Goal: Information Seeking & Learning: Learn about a topic

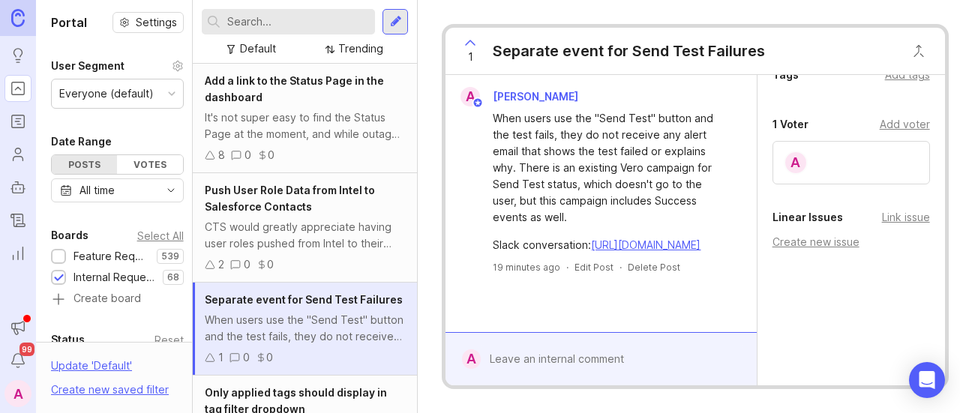
scroll to position [483, 0]
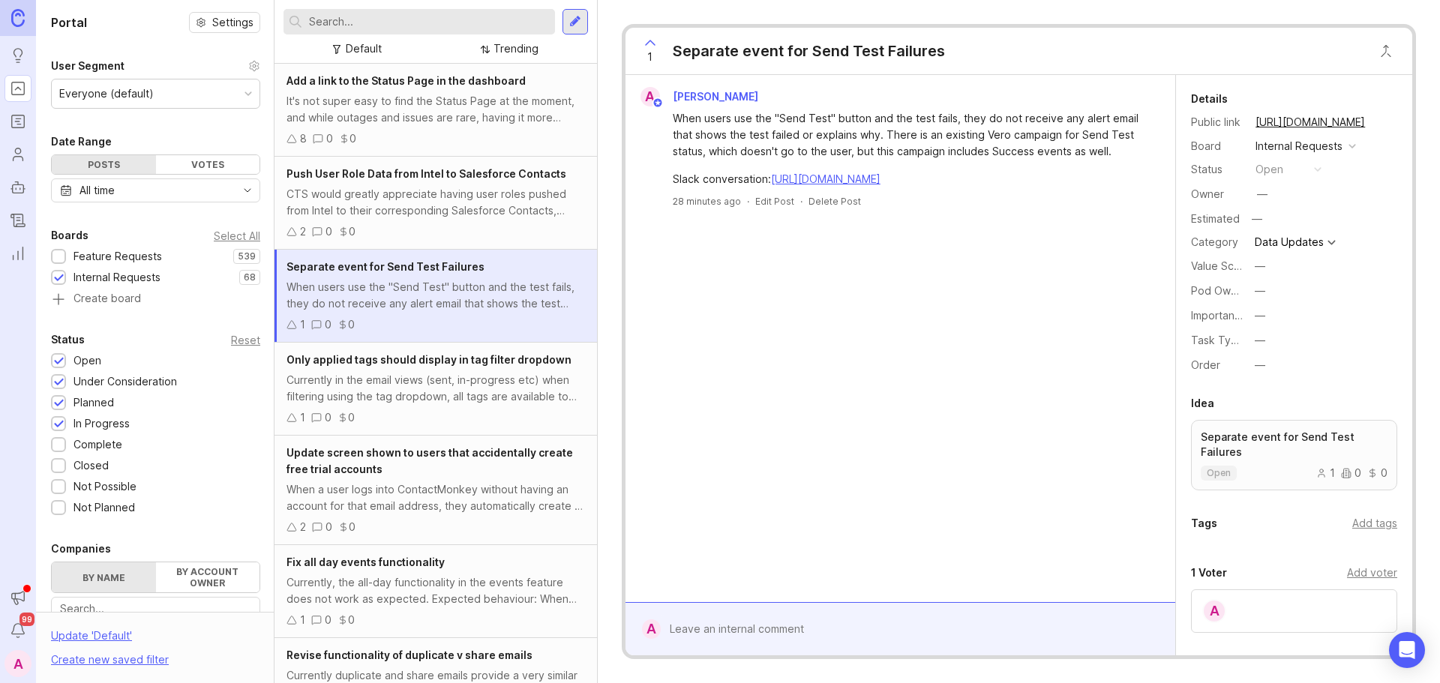
click at [433, 133] on div "8 0 0" at bounding box center [436, 139] width 299 height 17
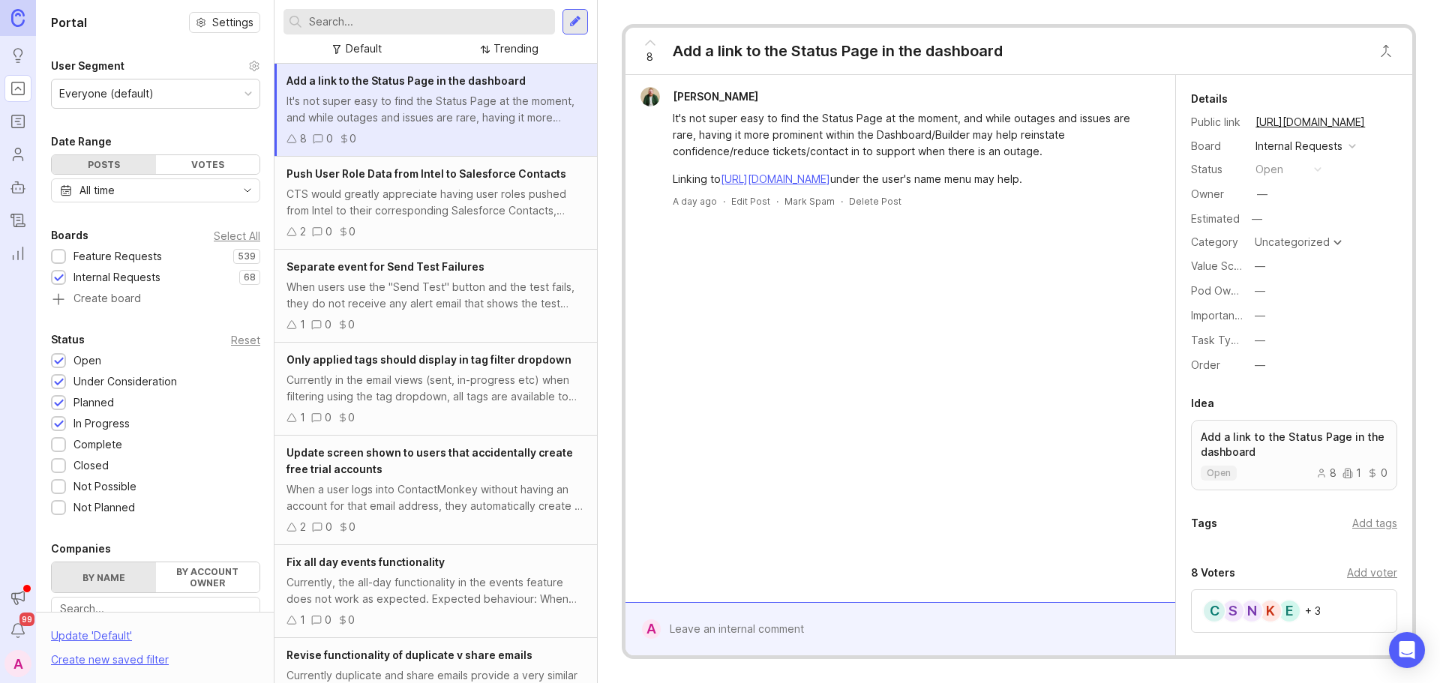
click at [648, 45] on icon at bounding box center [650, 43] width 18 height 18
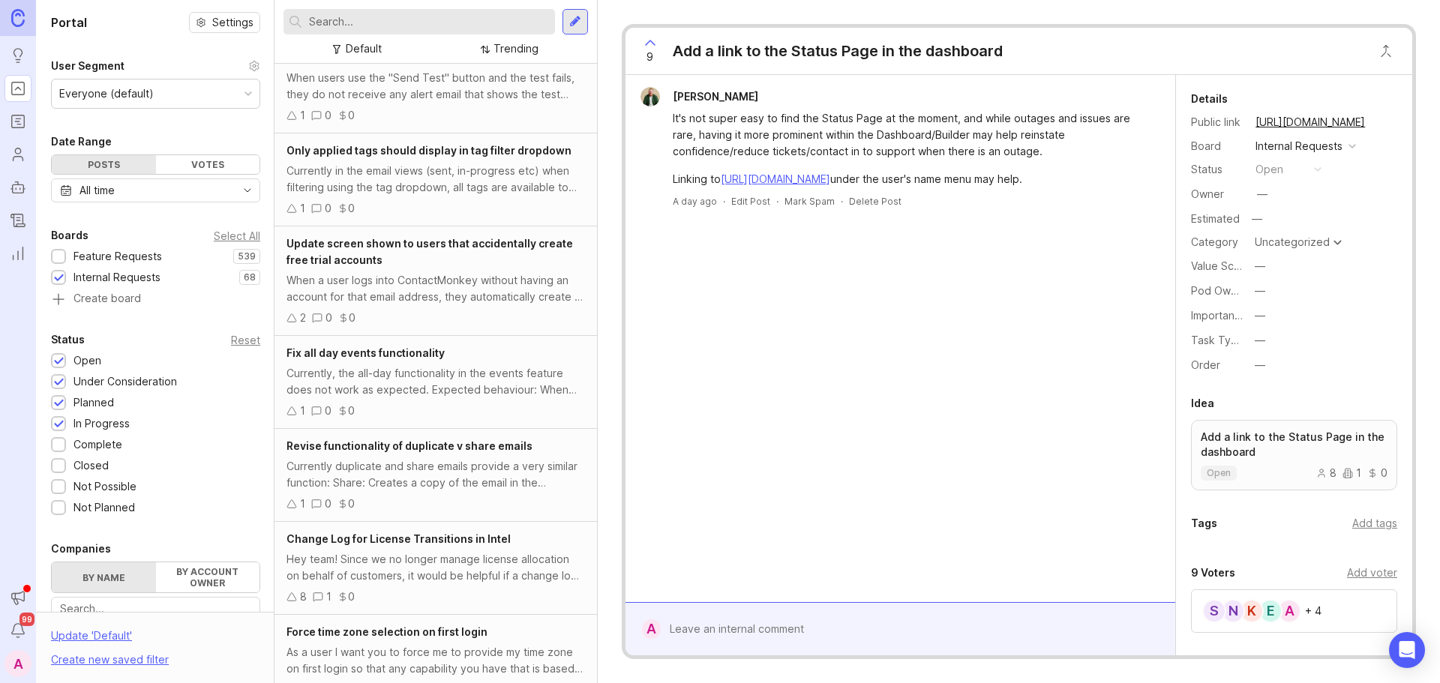
scroll to position [366, 0]
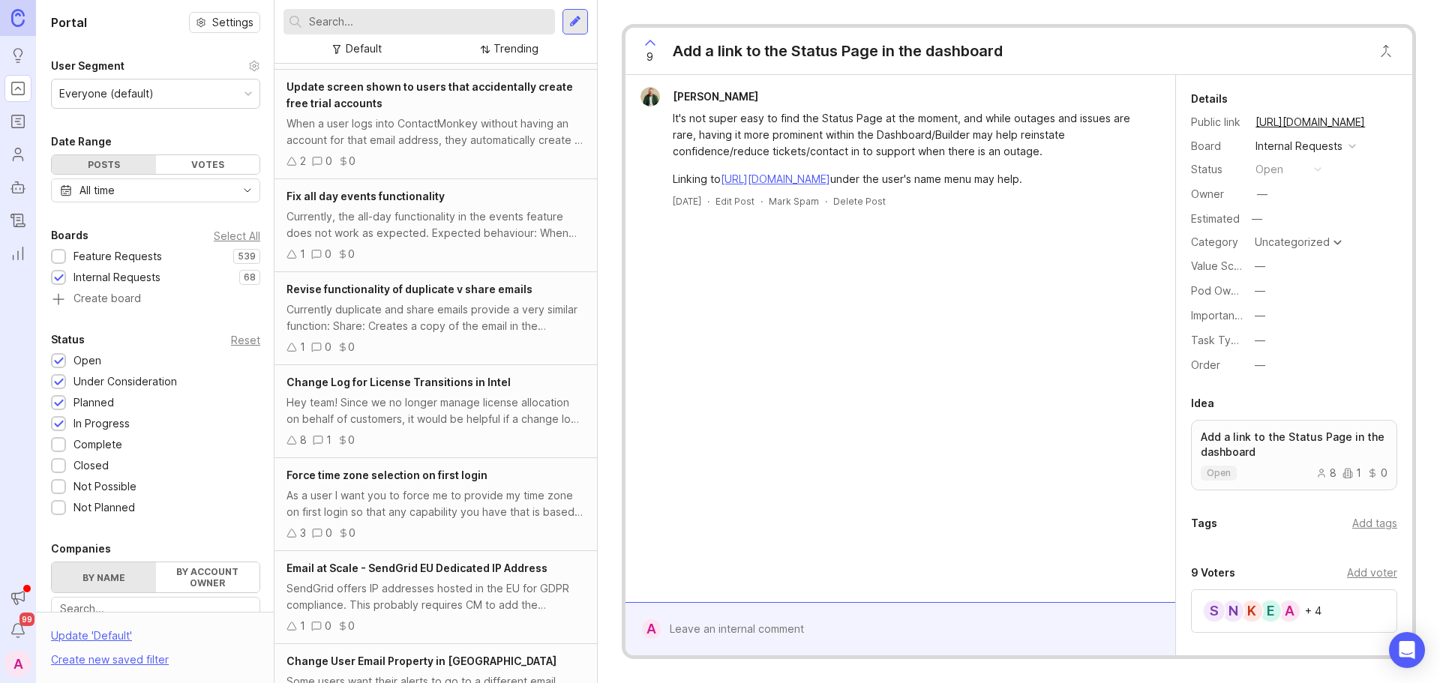
click at [500, 231] on div "Currently, the all-day functionality in the events feature does not work as exp…" at bounding box center [436, 225] width 299 height 33
